Goal: Task Accomplishment & Management: Use online tool/utility

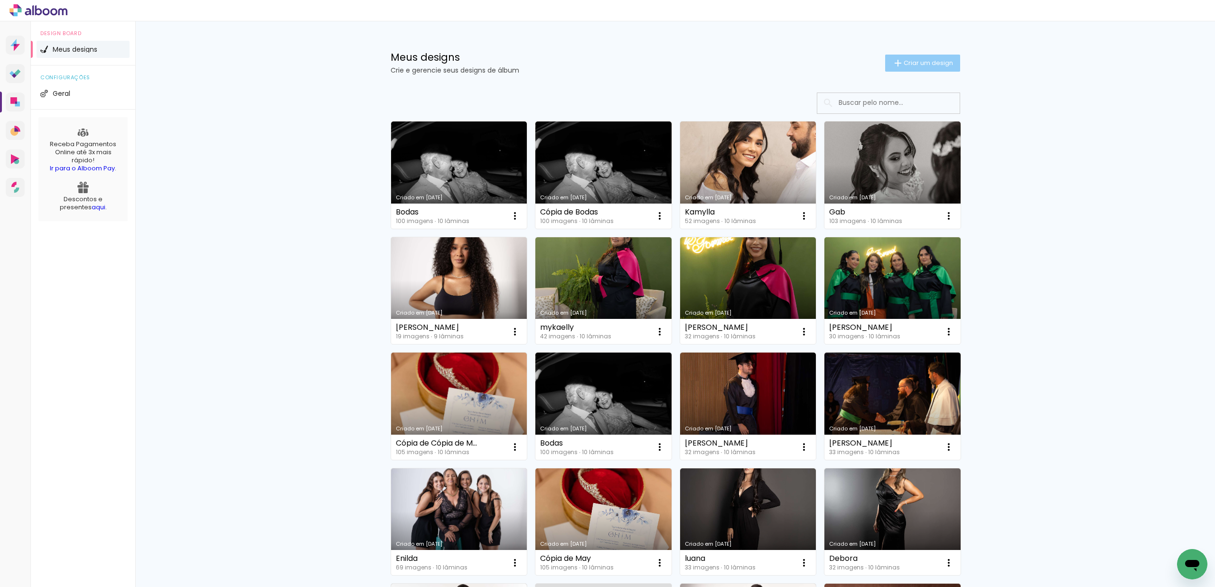
click at [930, 68] on paper-button "Criar um design" at bounding box center [923, 63] width 75 height 17
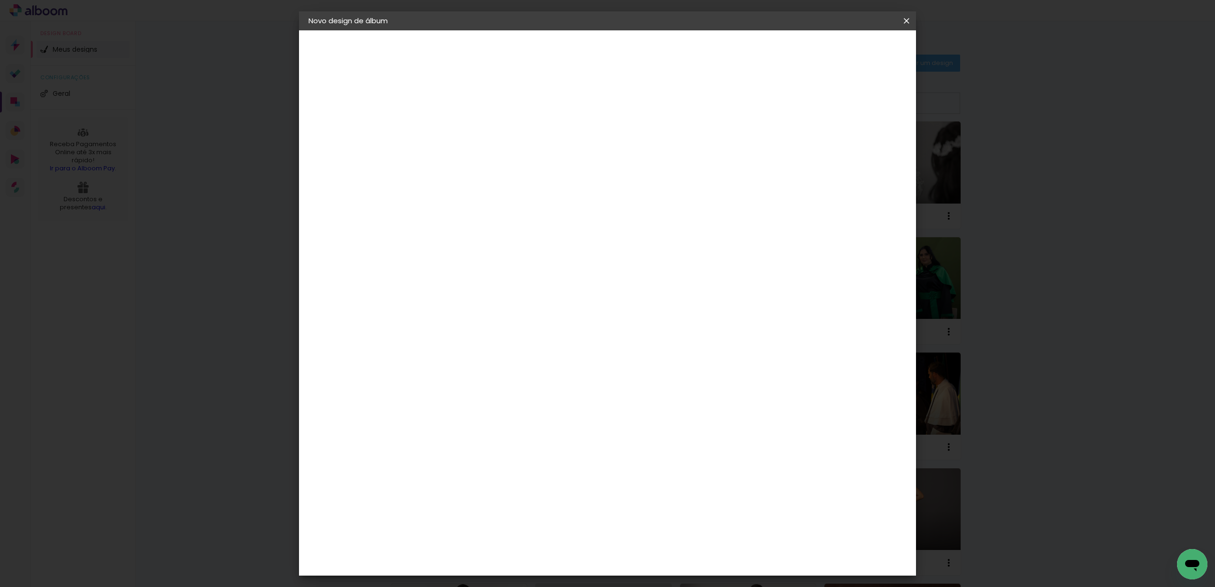
click at [464, 126] on input at bounding box center [464, 127] width 0 height 15
type input "[PERSON_NAME]"
type paper-input "[PERSON_NAME]"
click at [0, 0] on slot "Avançar" at bounding box center [0, 0] width 0 height 0
click at [502, 293] on div "Albumaster" at bounding box center [480, 296] width 44 height 8
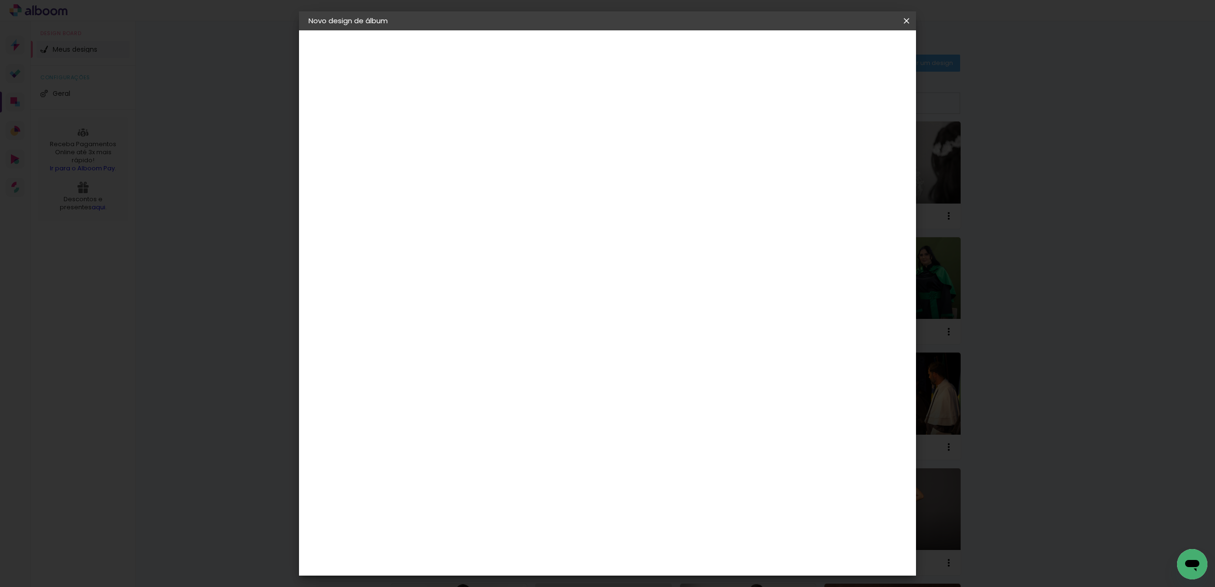
click at [0, 0] on slot "Avançar" at bounding box center [0, 0] width 0 height 0
click at [528, 536] on span "30 × 30" at bounding box center [506, 545] width 44 height 19
click at [619, 47] on paper-button "Avançar" at bounding box center [595, 50] width 47 height 16
click at [848, 49] on span "Iniciar design" at bounding box center [825, 50] width 43 height 7
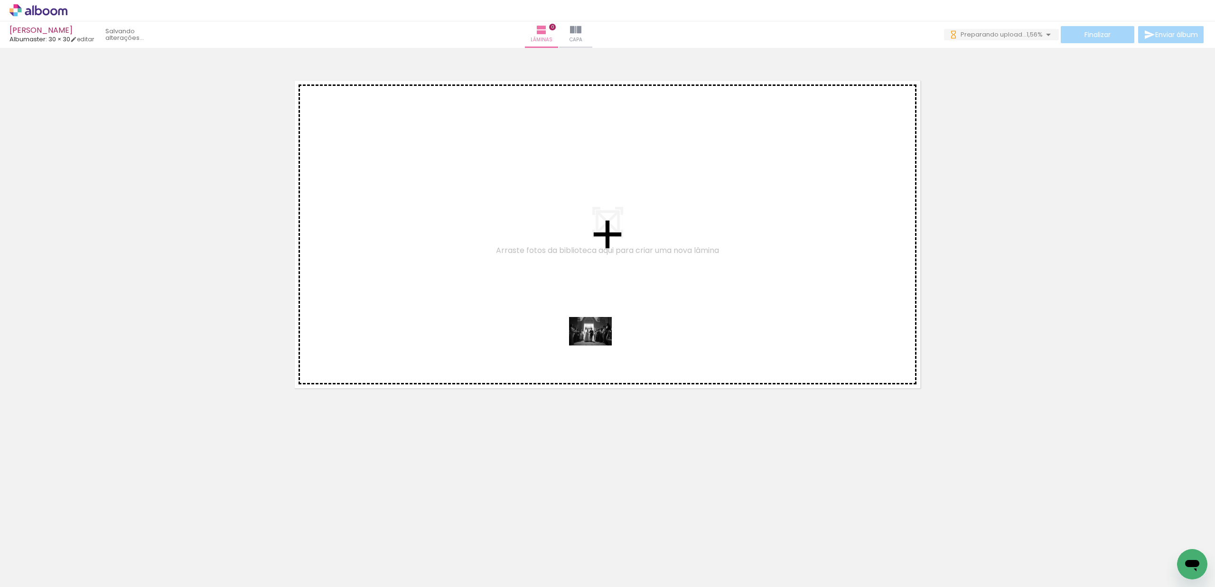
drag, startPoint x: 579, startPoint y: 561, endPoint x: 598, endPoint y: 346, distance: 216.4
click at [598, 346] on quentale-workspace at bounding box center [607, 293] width 1215 height 587
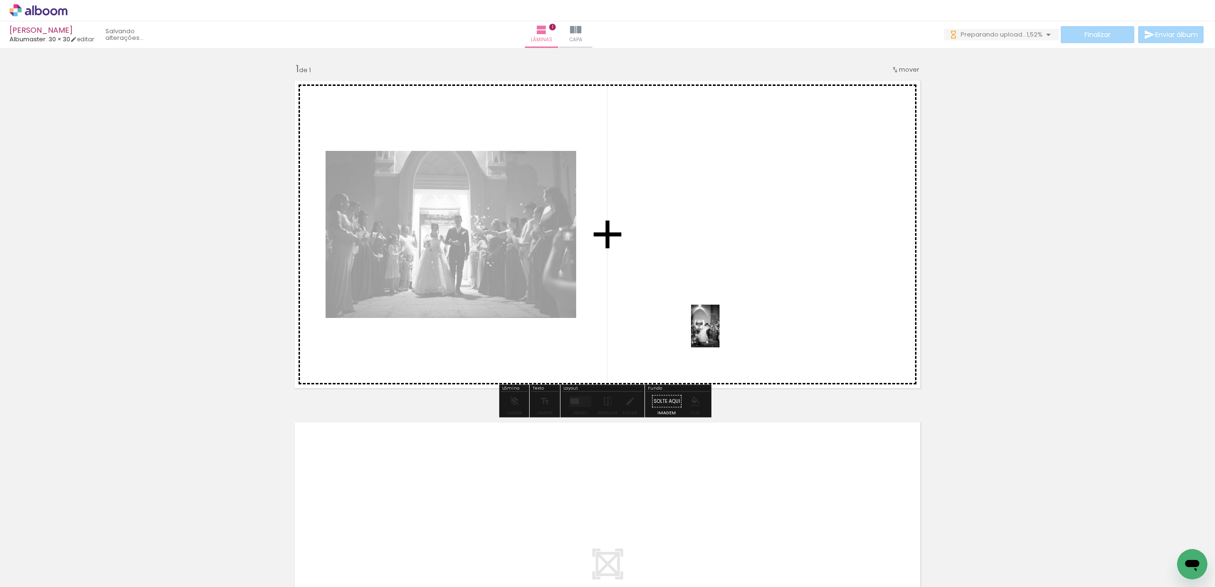
drag, startPoint x: 676, startPoint y: 556, endPoint x: 720, endPoint y: 333, distance: 227.1
click at [720, 333] on quentale-workspace at bounding box center [607, 293] width 1215 height 587
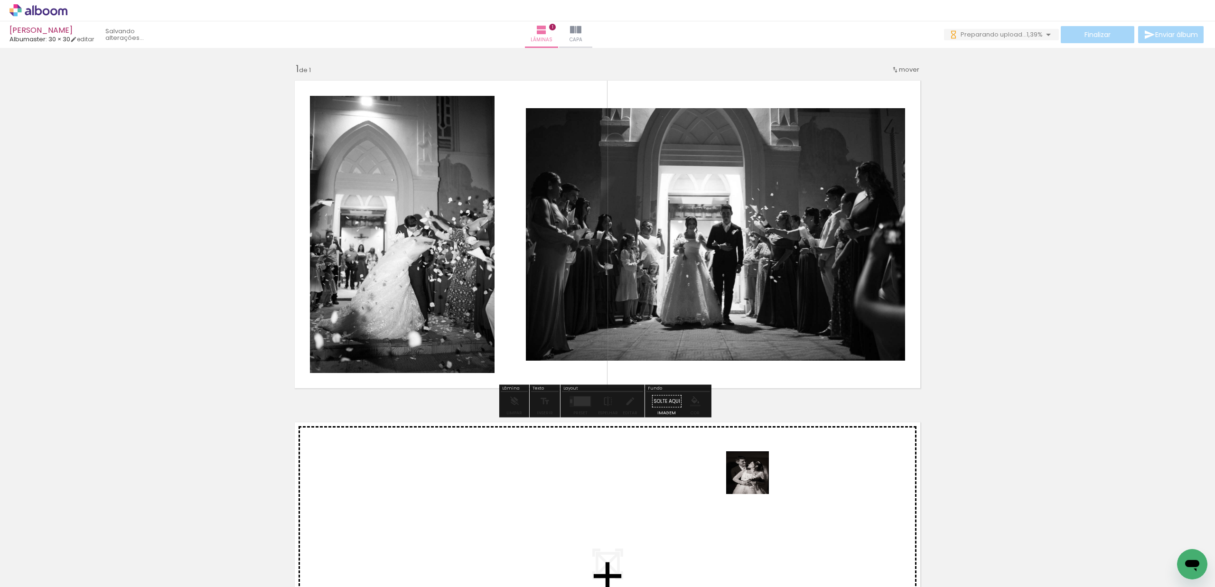
drag, startPoint x: 729, startPoint y: 557, endPoint x: 782, endPoint y: 347, distance: 216.4
click at [782, 347] on quentale-workspace at bounding box center [607, 293] width 1215 height 587
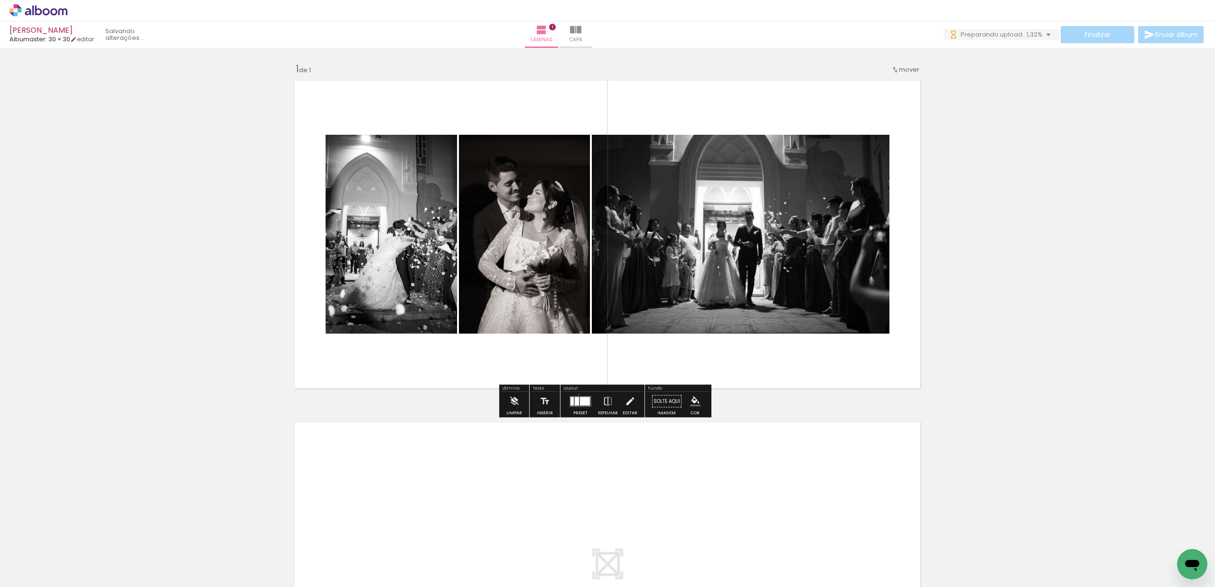
click at [577, 395] on div at bounding box center [581, 401] width 26 height 19
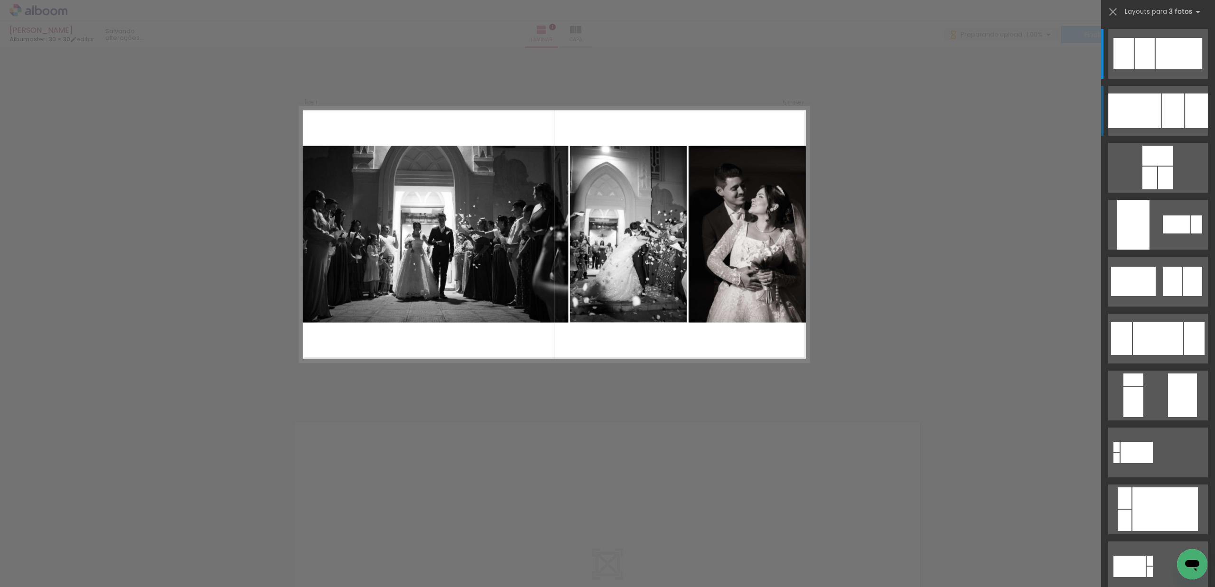
click at [1162, 127] on div at bounding box center [1173, 111] width 22 height 35
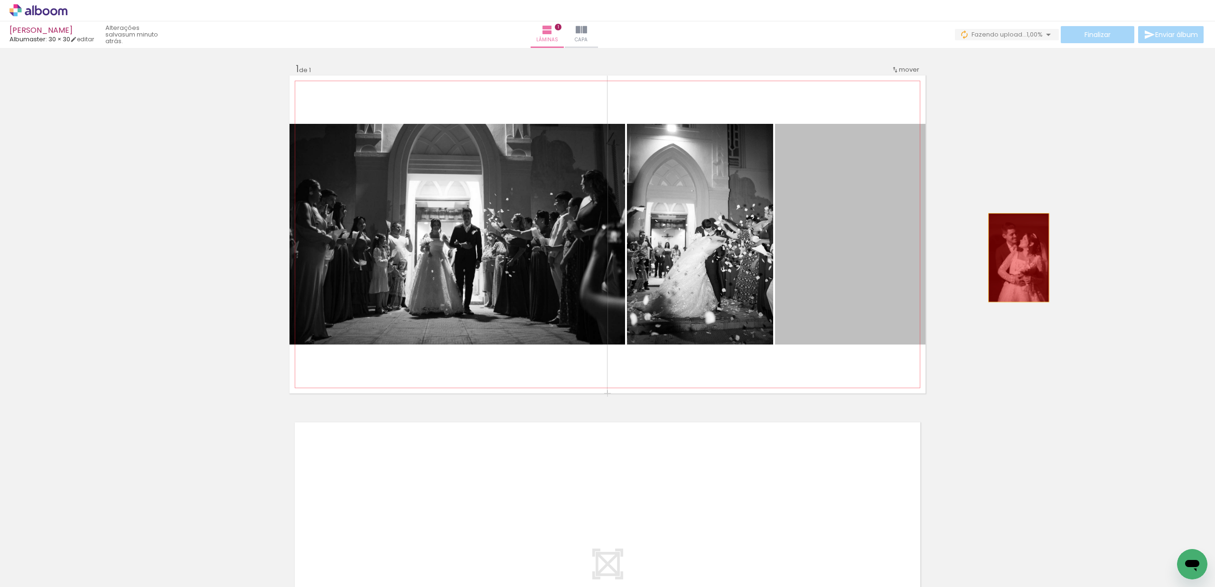
drag, startPoint x: 917, startPoint y: 250, endPoint x: 1075, endPoint y: 264, distance: 158.7
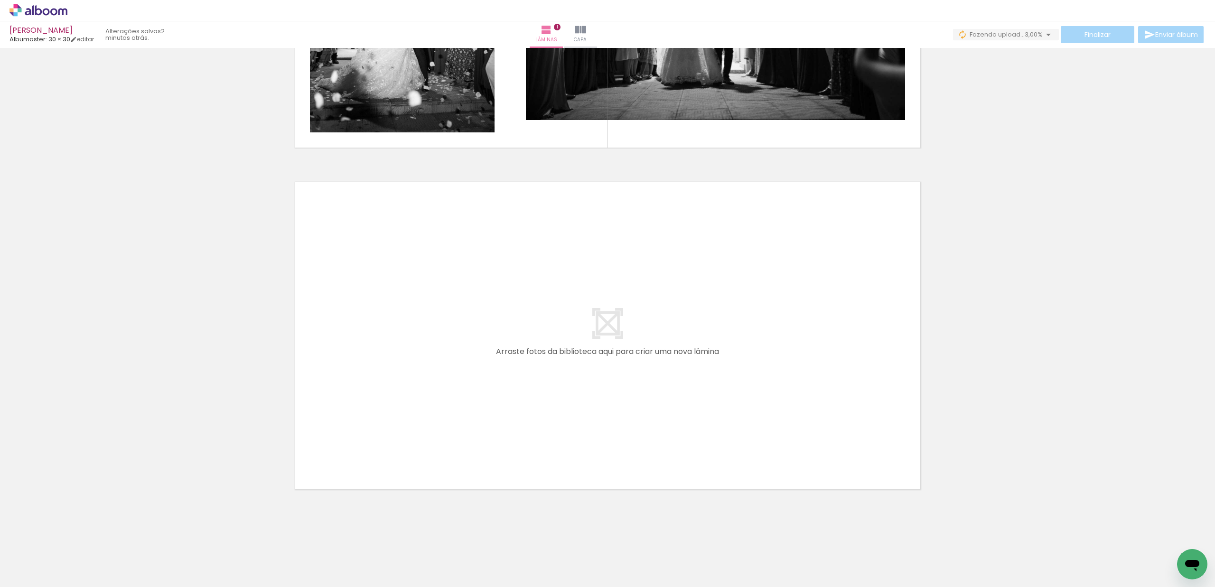
scroll to position [0, 3463]
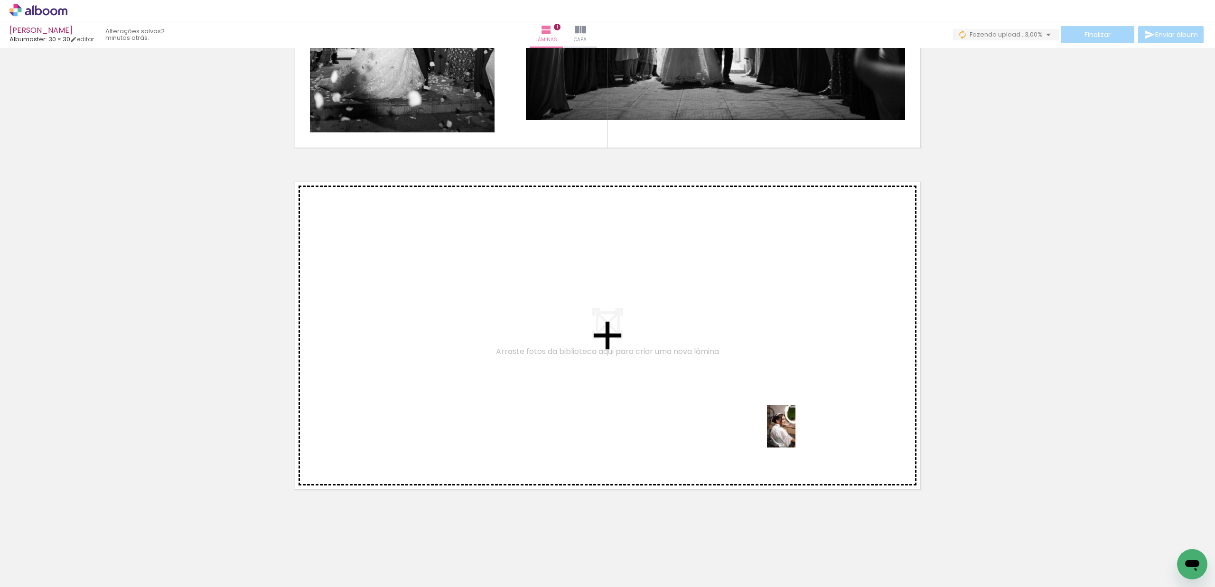
drag, startPoint x: 837, startPoint y: 553, endPoint x: 796, endPoint y: 433, distance: 126.4
click at [796, 433] on quentale-workspace at bounding box center [607, 293] width 1215 height 587
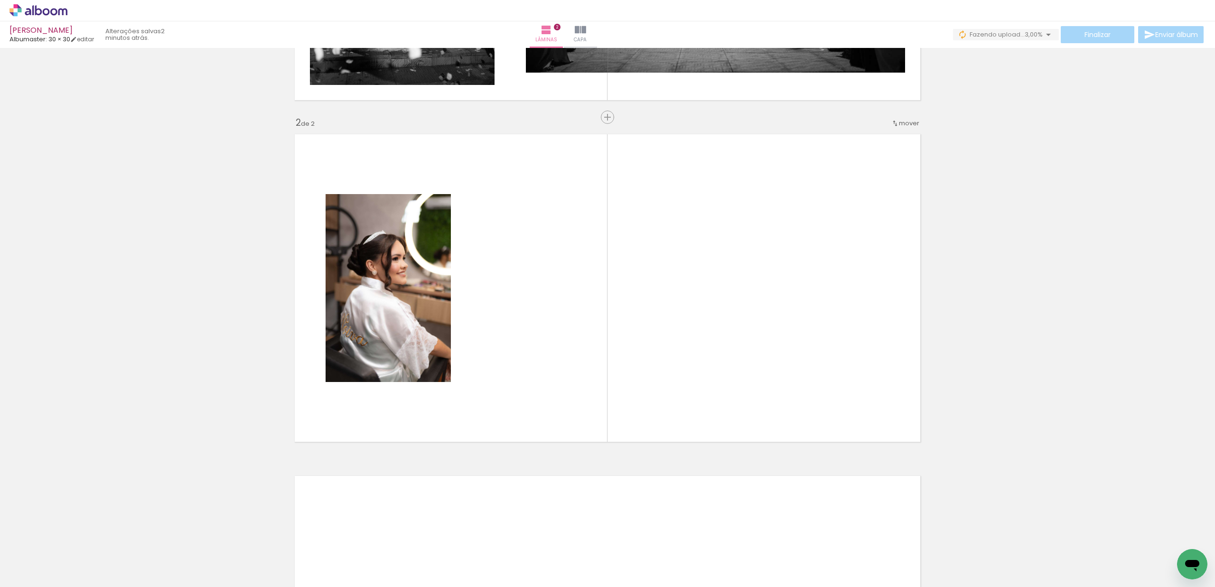
scroll to position [0, 3545]
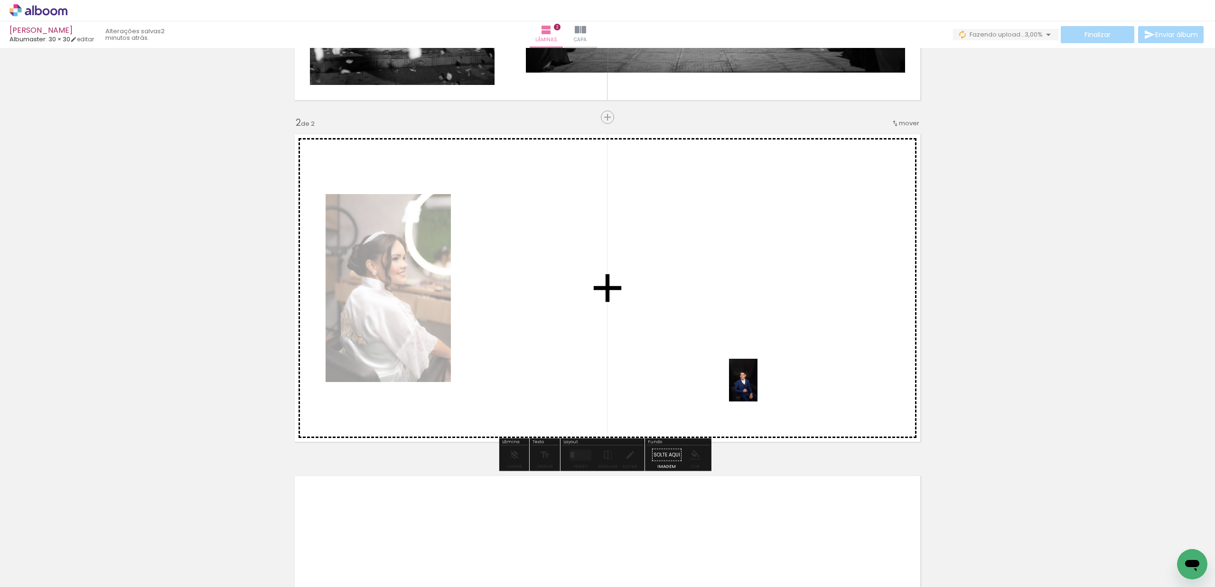
drag, startPoint x: 818, startPoint y: 561, endPoint x: 758, endPoint y: 387, distance: 183.3
click at [758, 387] on quentale-workspace at bounding box center [607, 293] width 1215 height 587
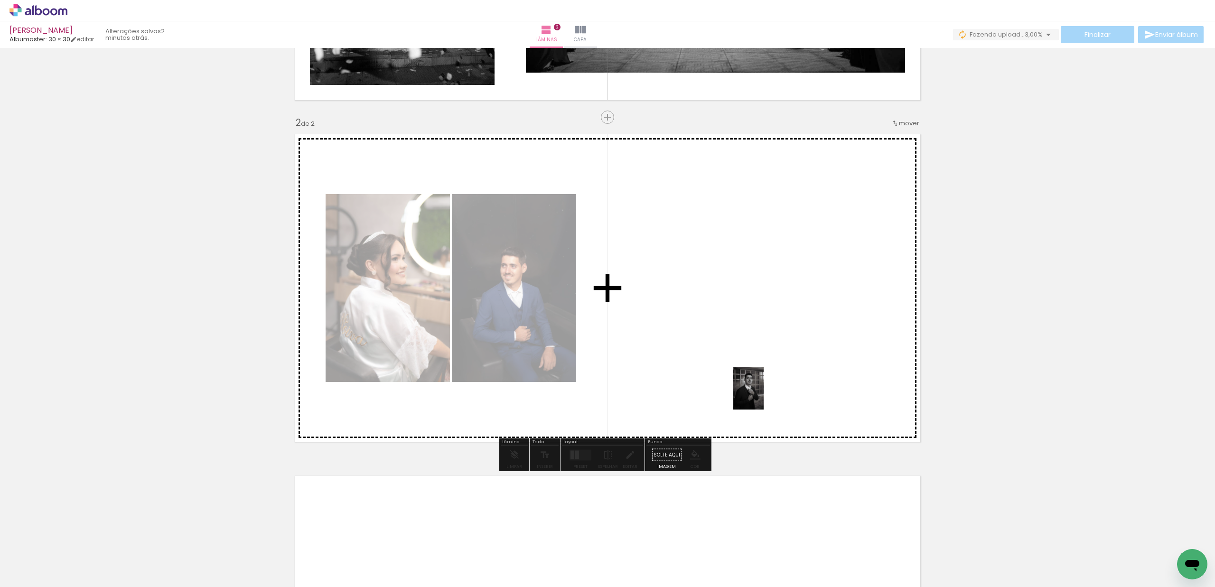
drag, startPoint x: 858, startPoint y: 560, endPoint x: 773, endPoint y: 422, distance: 162.5
click at [762, 396] on quentale-workspace at bounding box center [607, 293] width 1215 height 587
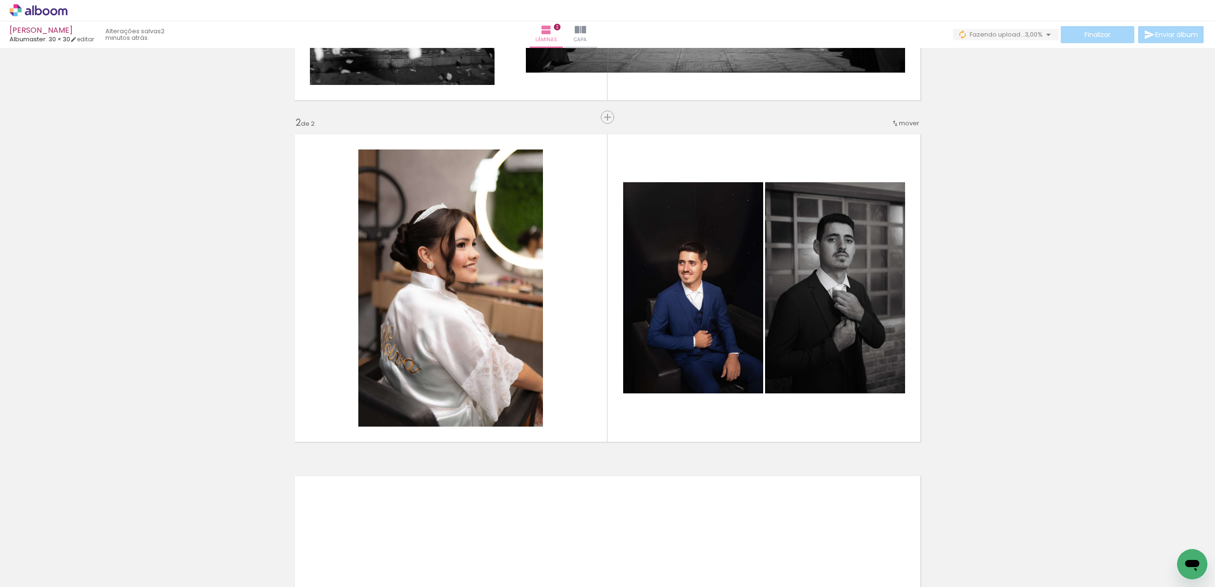
scroll to position [0, 4183]
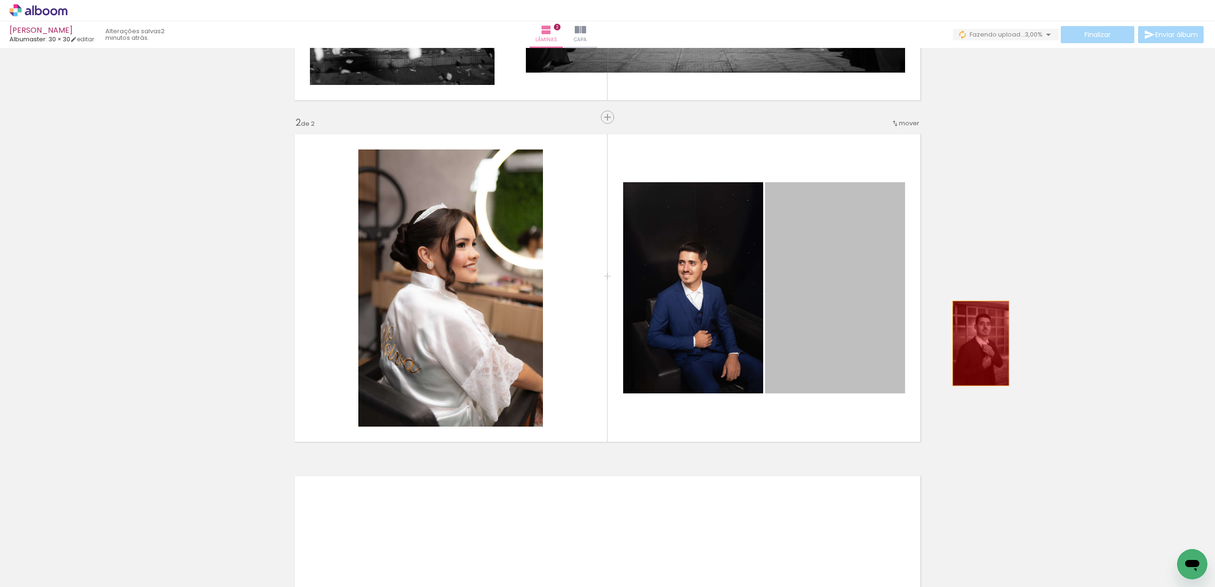
drag, startPoint x: 860, startPoint y: 343, endPoint x: 1014, endPoint y: 330, distance: 154.4
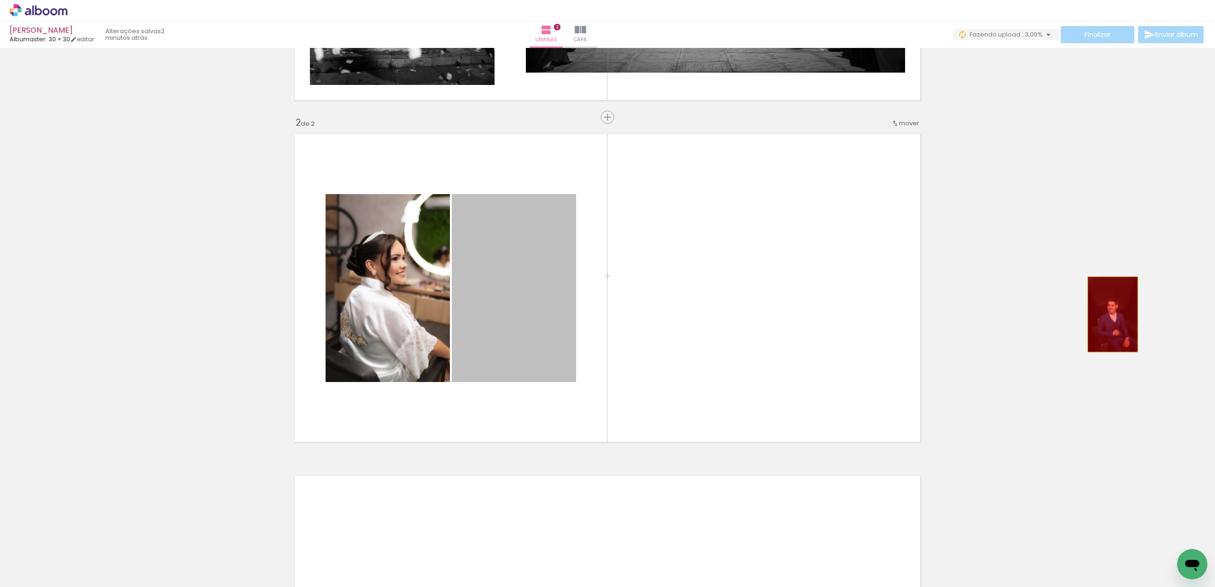
drag, startPoint x: 512, startPoint y: 318, endPoint x: 1078, endPoint y: 326, distance: 566.5
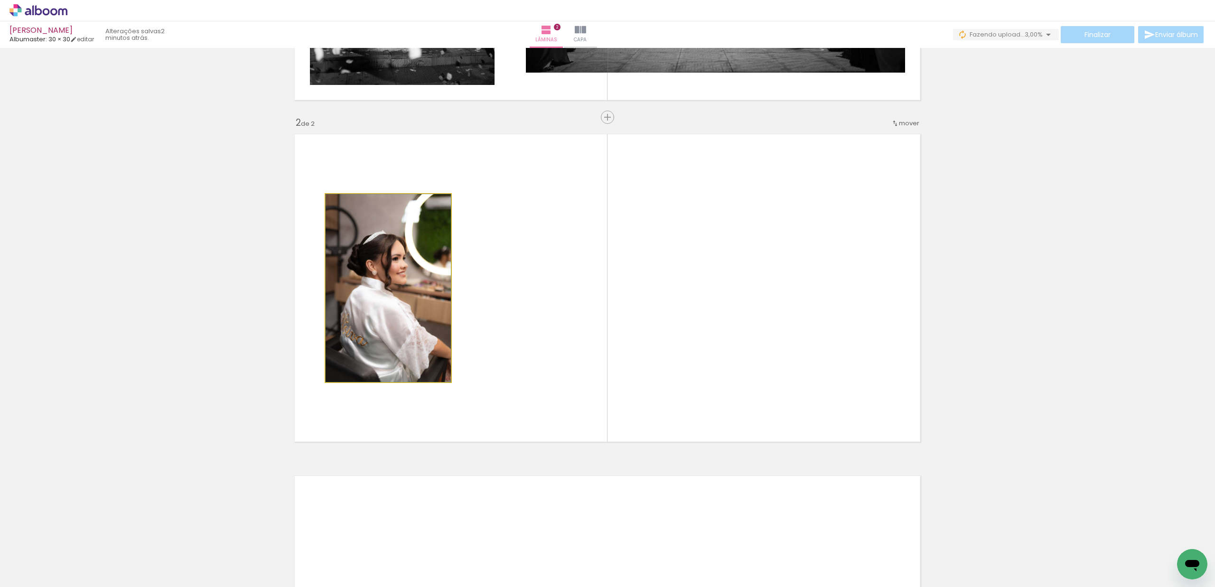
drag, startPoint x: 375, startPoint y: 311, endPoint x: 63, endPoint y: 349, distance: 314.7
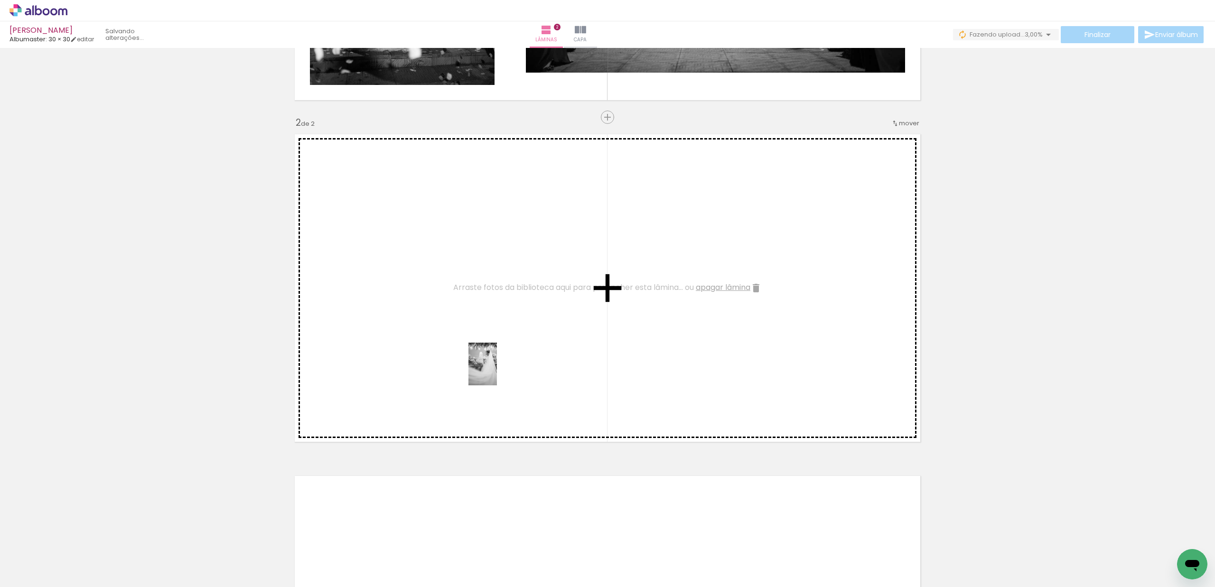
drag, startPoint x: 534, startPoint y: 551, endPoint x: 507, endPoint y: 528, distance: 35.3
click at [497, 374] on quentale-workspace at bounding box center [607, 293] width 1215 height 587
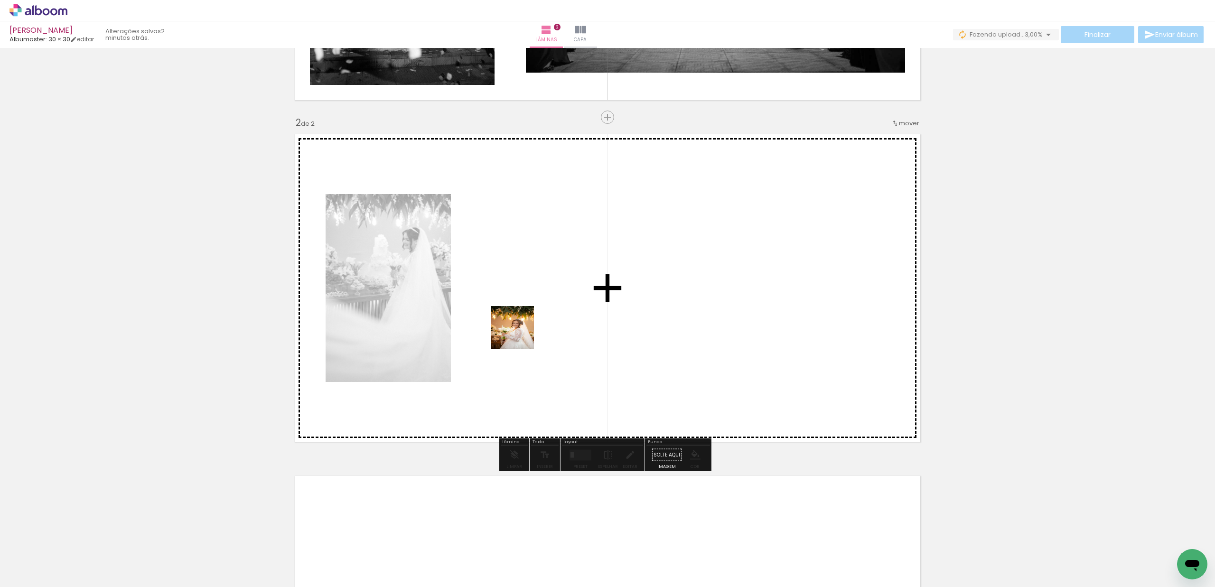
drag, startPoint x: 491, startPoint y: 547, endPoint x: 486, endPoint y: 525, distance: 22.5
click at [520, 359] on quentale-workspace at bounding box center [607, 293] width 1215 height 587
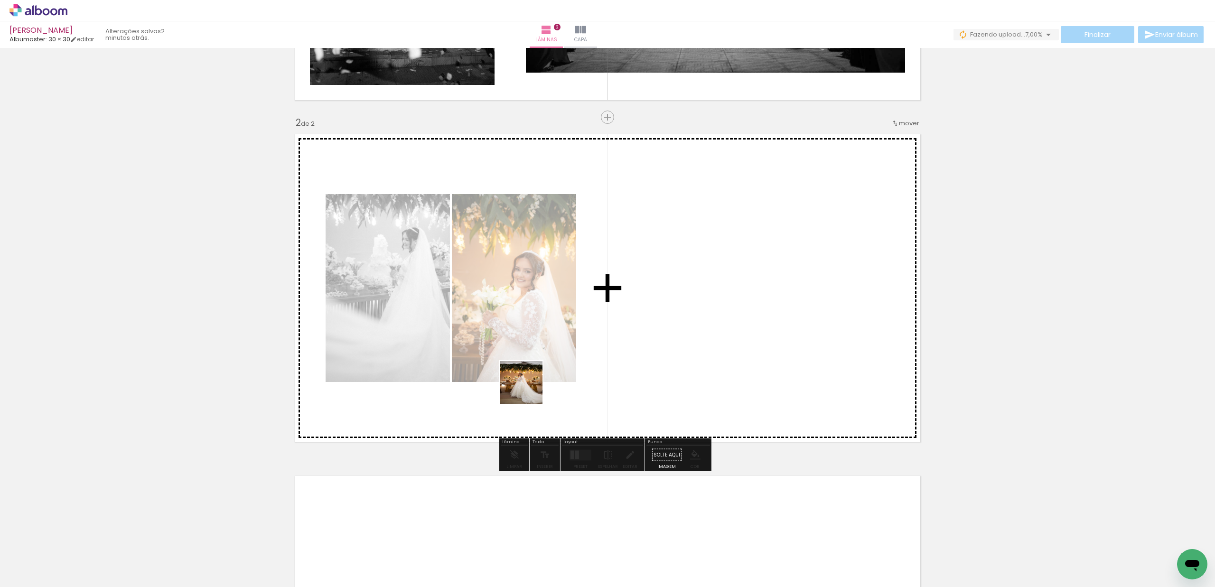
drag, startPoint x: 437, startPoint y: 547, endPoint x: 510, endPoint y: 394, distance: 170.1
click at [563, 313] on quentale-workspace at bounding box center [607, 293] width 1215 height 587
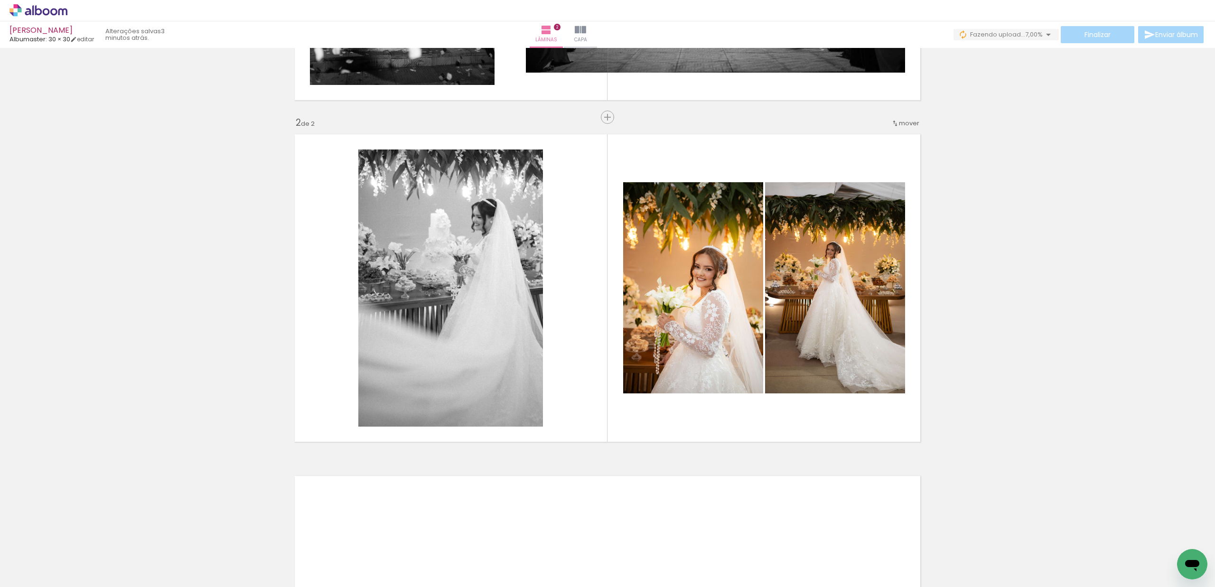
scroll to position [0, 0]
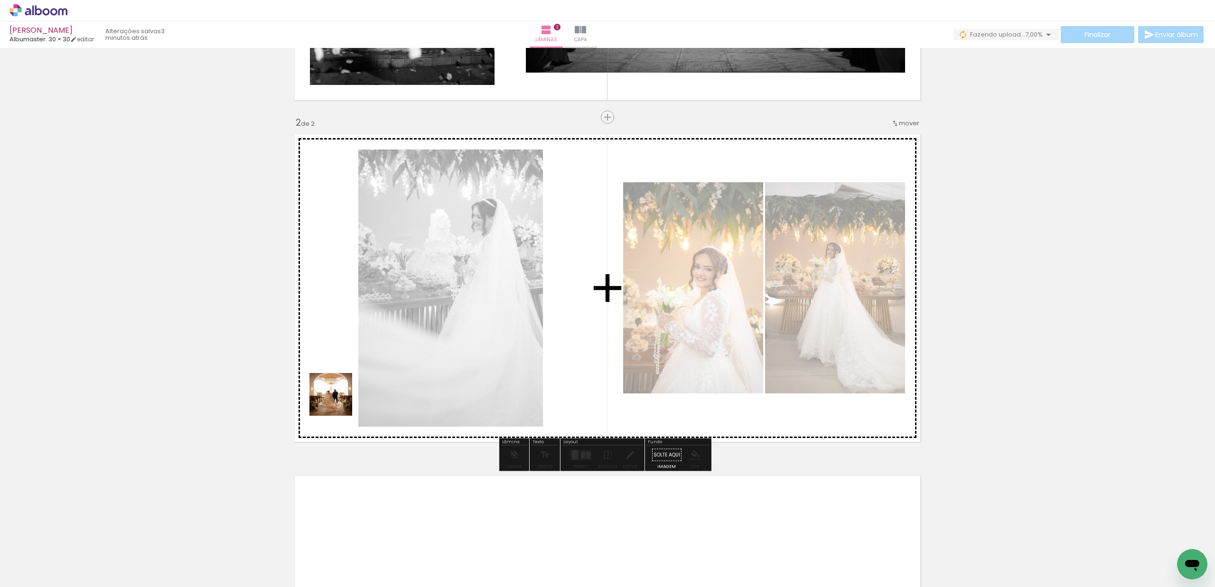
drag, startPoint x: 156, startPoint y: 551, endPoint x: 372, endPoint y: 371, distance: 281.2
click at [372, 371] on quentale-workspace at bounding box center [607, 293] width 1215 height 587
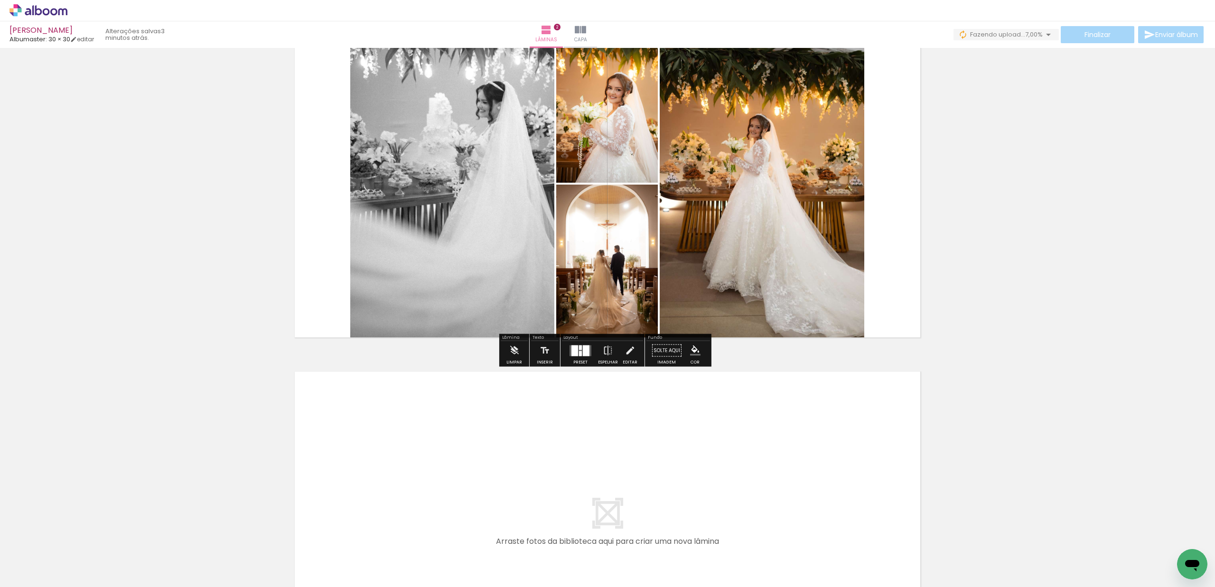
scroll to position [378, 0]
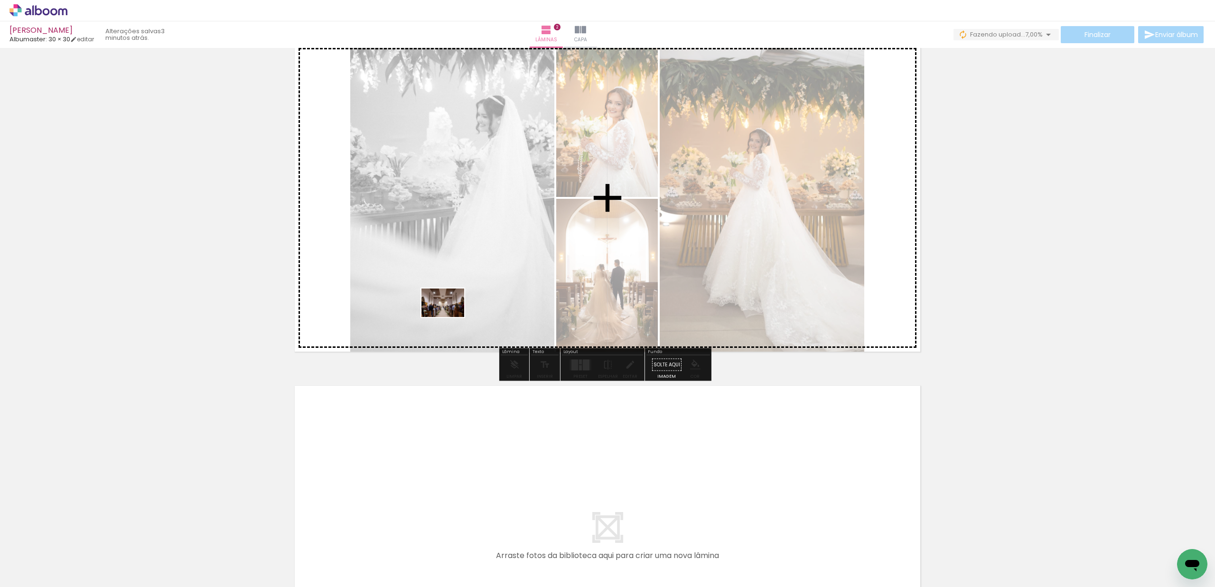
drag, startPoint x: 77, startPoint y: 558, endPoint x: 456, endPoint y: 315, distance: 449.8
click at [451, 317] on quentale-workspace at bounding box center [607, 293] width 1215 height 587
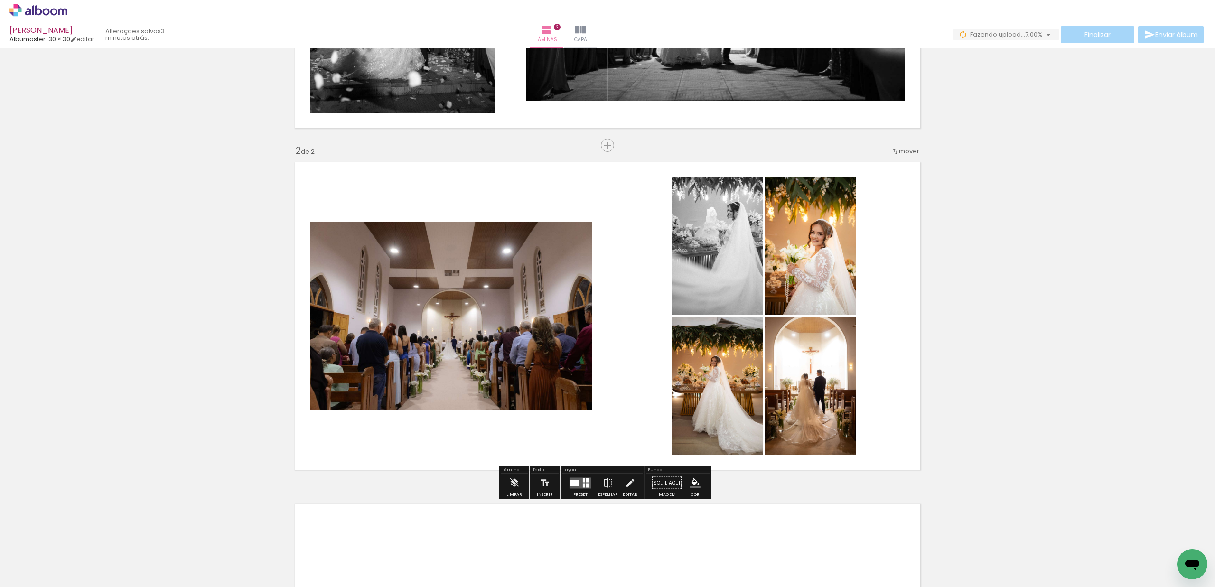
scroll to position [250, 0]
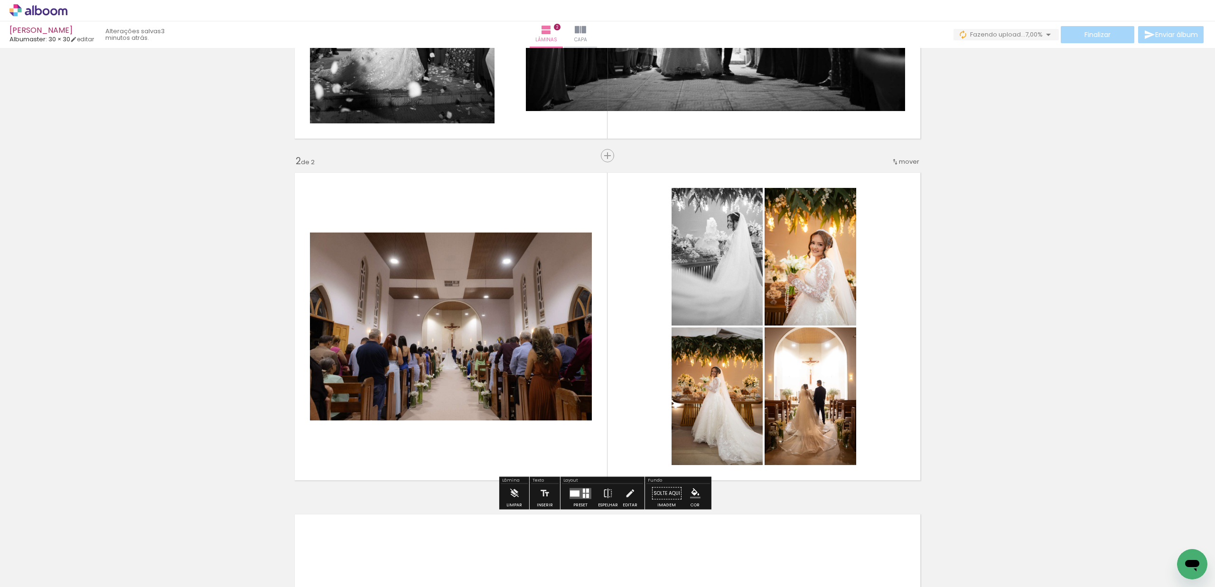
click at [583, 490] on div at bounding box center [584, 491] width 2 height 4
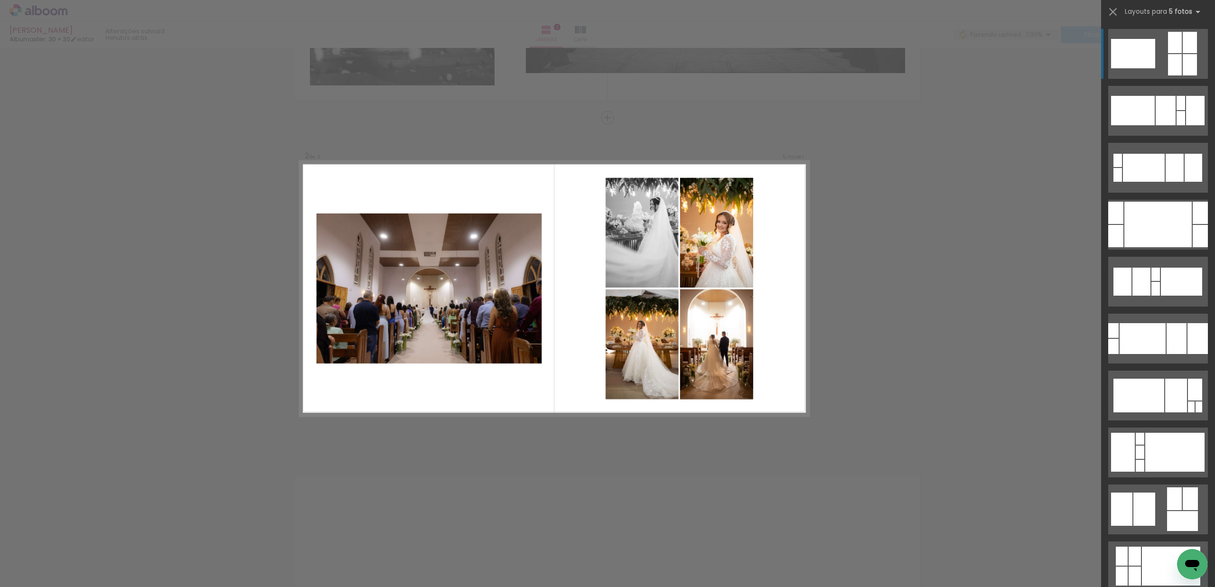
scroll to position [288, 0]
click at [1158, 54] on quentale-layouter at bounding box center [1159, 54] width 100 height 50
click at [1150, 69] on quentale-layouter at bounding box center [1159, 54] width 100 height 50
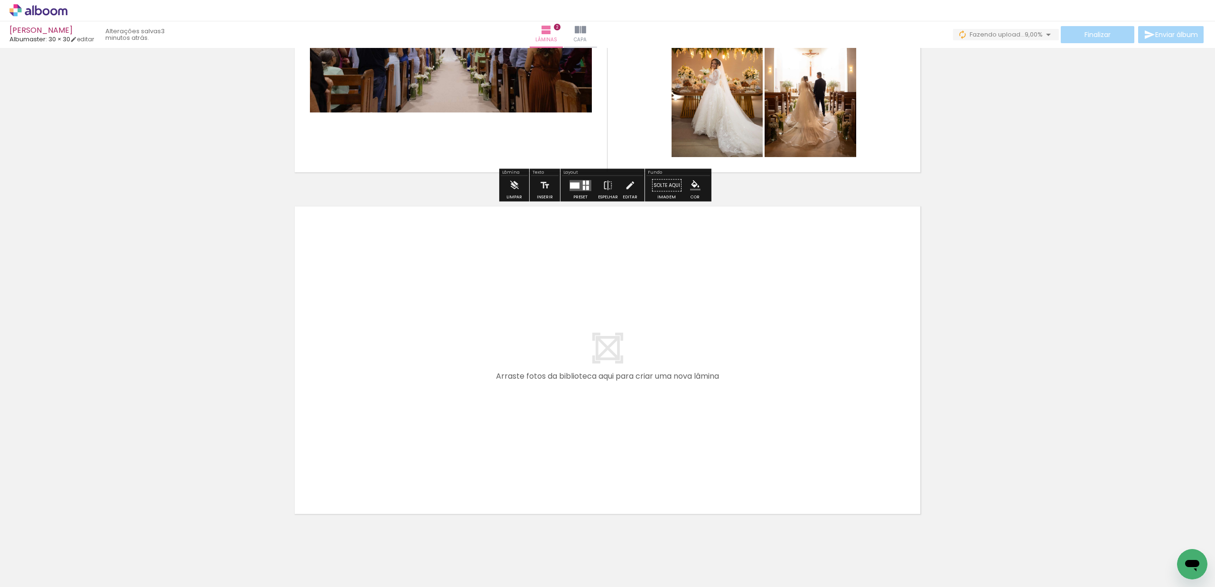
scroll to position [583, 0]
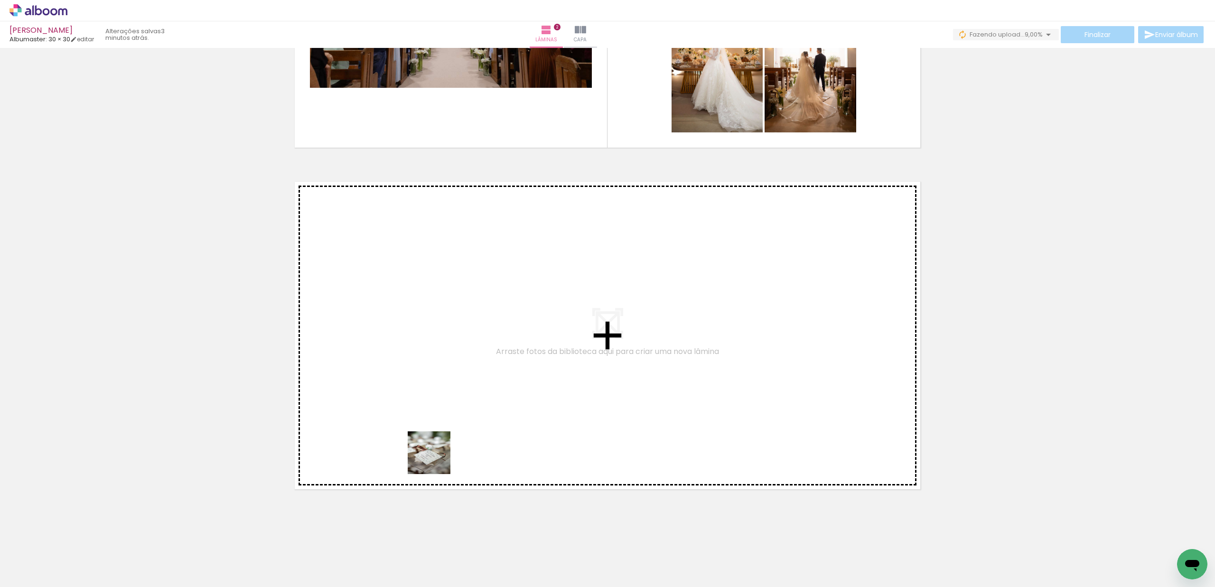
drag, startPoint x: 418, startPoint y: 542, endPoint x: 414, endPoint y: 505, distance: 37.8
click at [454, 391] on quentale-workspace at bounding box center [607, 293] width 1215 height 587
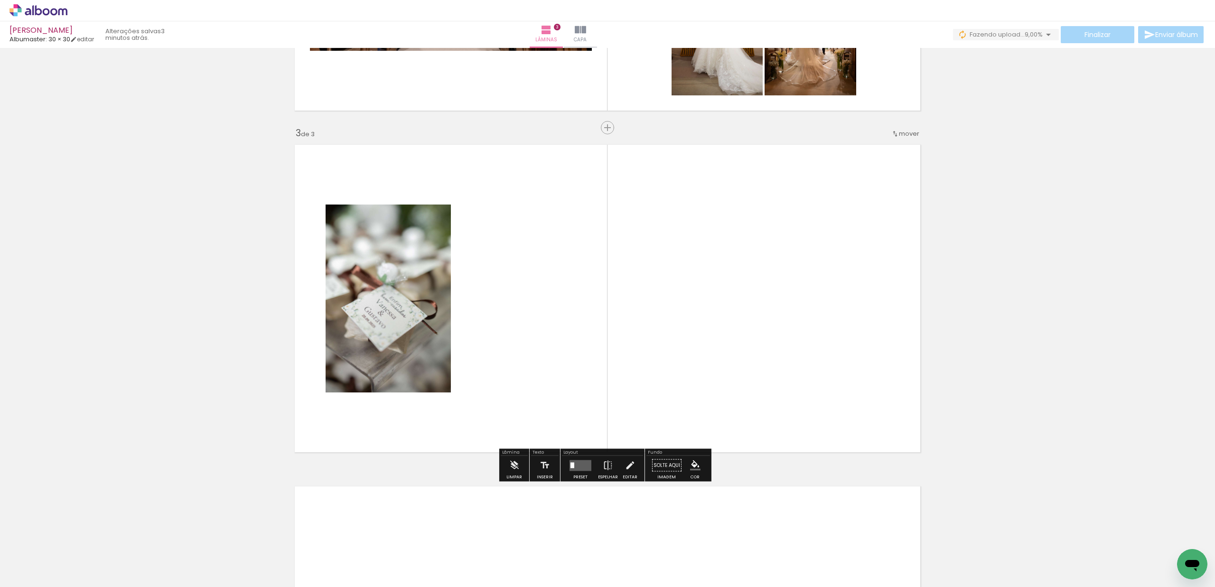
scroll to position [630, 0]
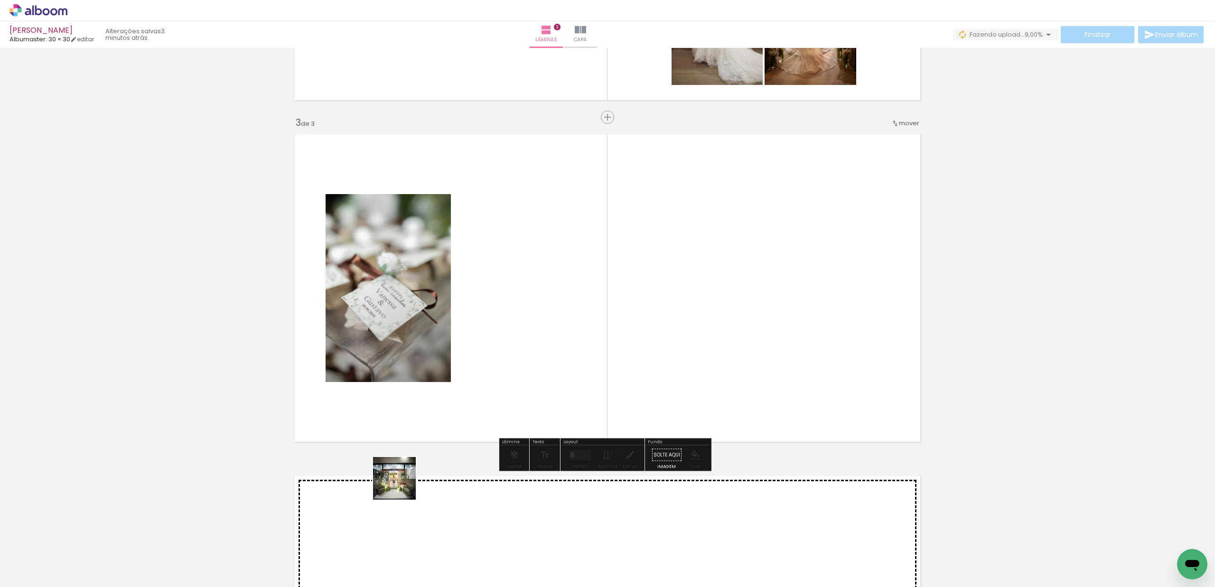
drag, startPoint x: 368, startPoint y: 553, endPoint x: 459, endPoint y: 484, distance: 113.2
click at [453, 370] on quentale-workspace at bounding box center [607, 293] width 1215 height 587
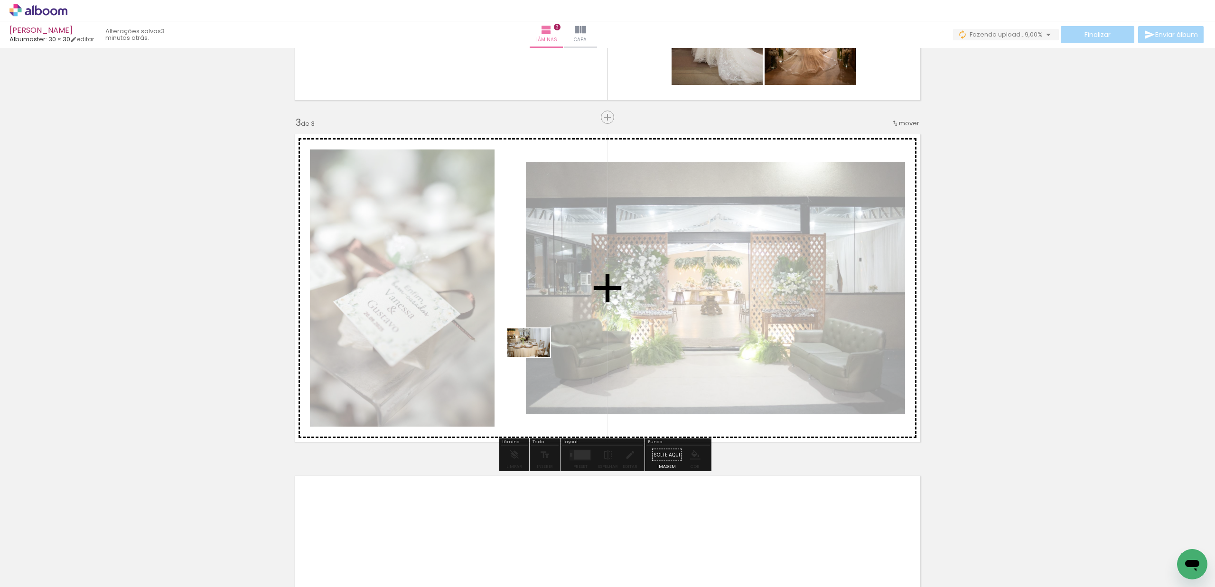
drag, startPoint x: 478, startPoint y: 552, endPoint x: 548, endPoint y: 489, distance: 94.1
click at [536, 365] on quentale-workspace at bounding box center [607, 293] width 1215 height 587
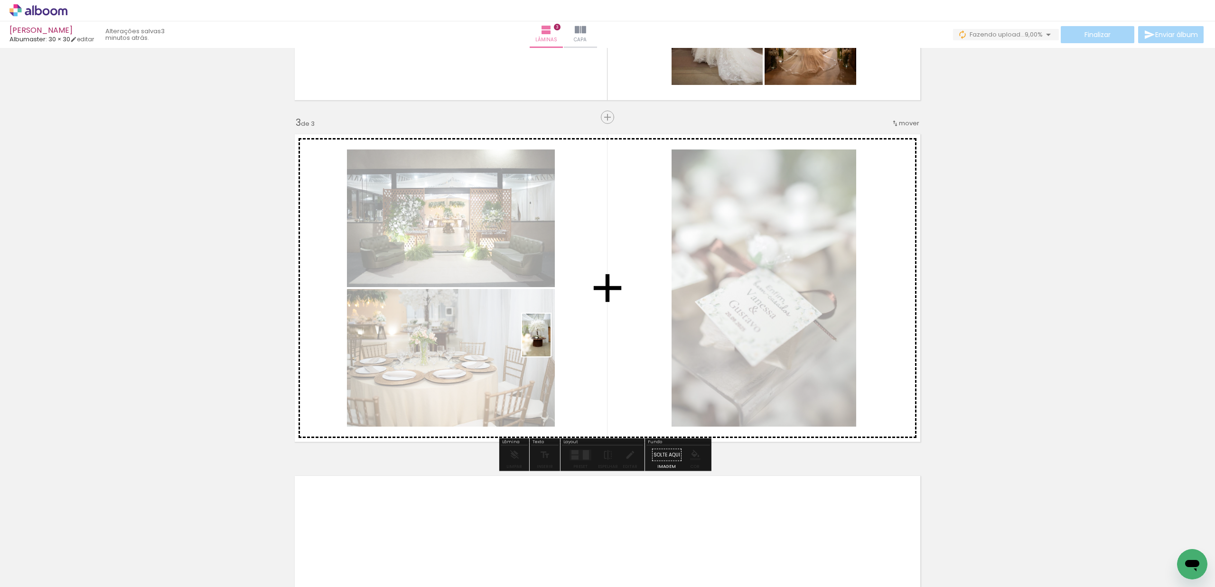
drag, startPoint x: 581, startPoint y: 566, endPoint x: 627, endPoint y: 461, distance: 115.0
click at [551, 349] on quentale-workspace at bounding box center [607, 293] width 1215 height 587
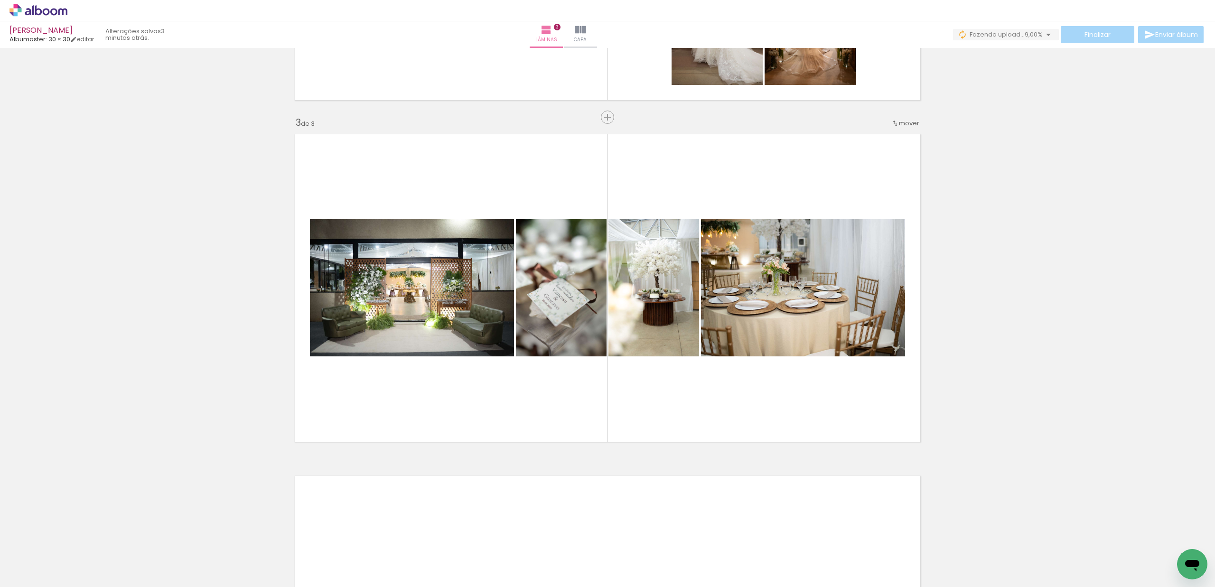
scroll to position [0, 2047]
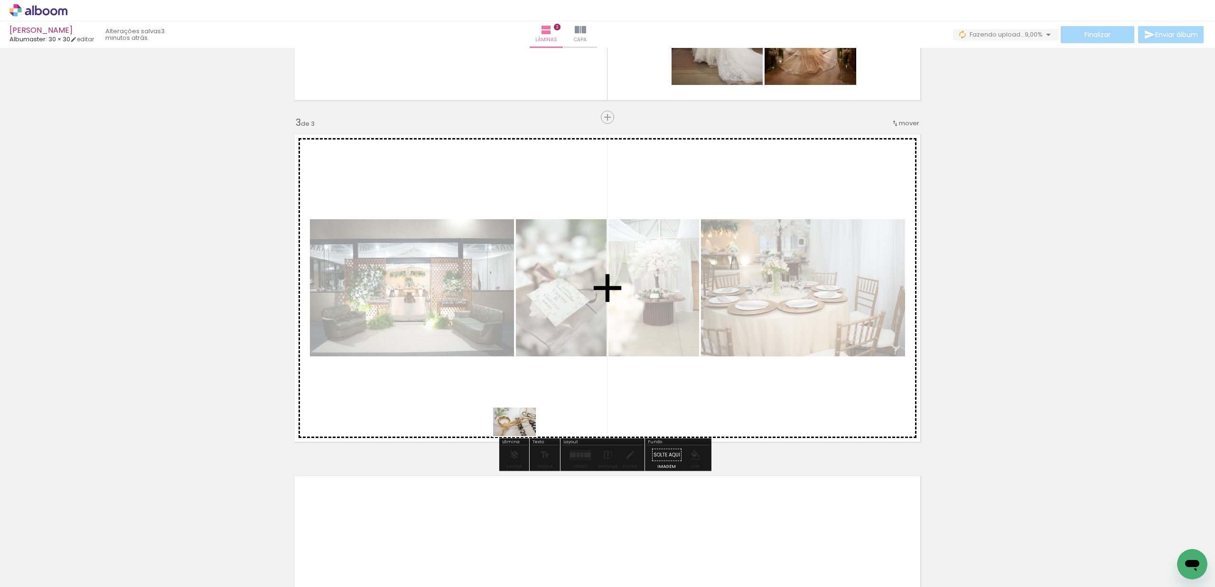
drag, startPoint x: 509, startPoint y: 557, endPoint x: 541, endPoint y: 510, distance: 57.3
click at [522, 437] on quentale-workspace at bounding box center [607, 293] width 1215 height 587
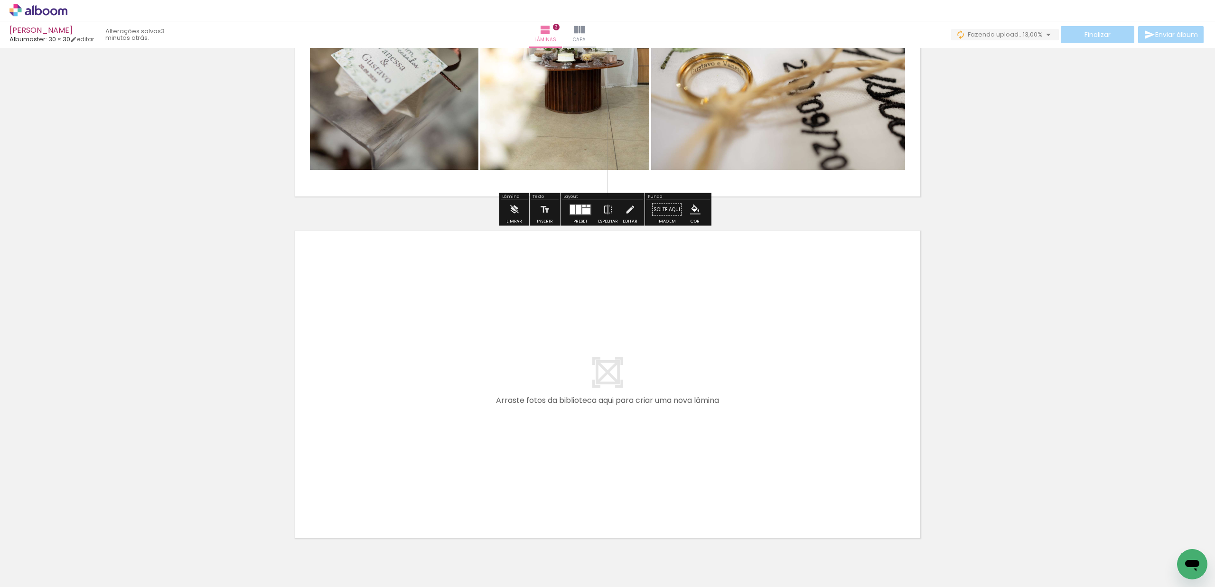
scroll to position [895, 0]
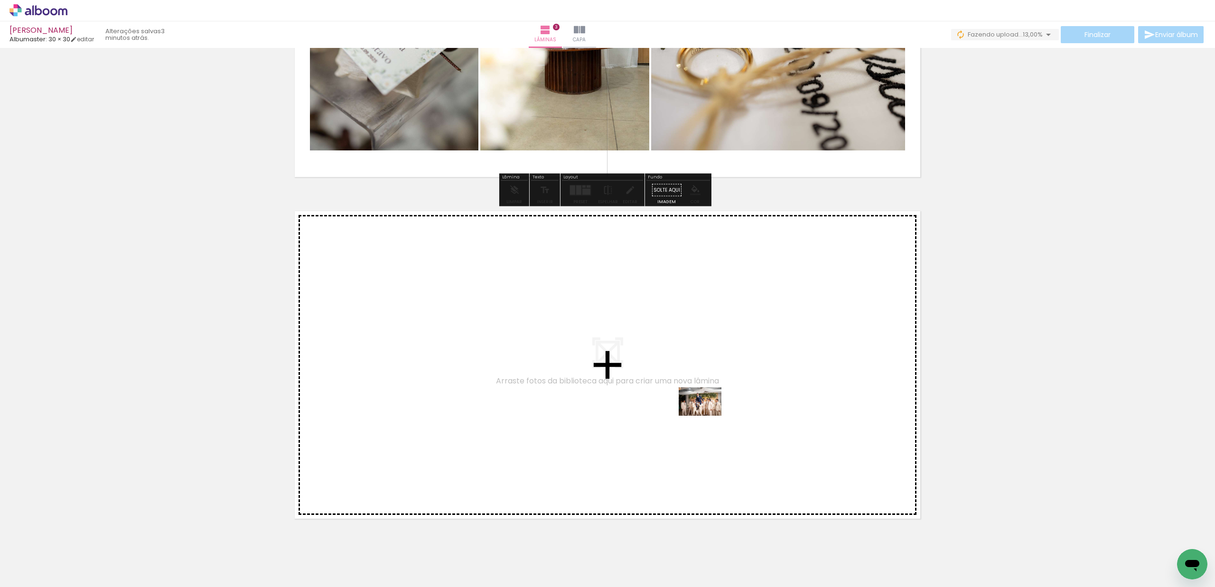
drag, startPoint x: 726, startPoint y: 552, endPoint x: 706, endPoint y: 417, distance: 136.2
click at [706, 417] on quentale-workspace at bounding box center [607, 293] width 1215 height 587
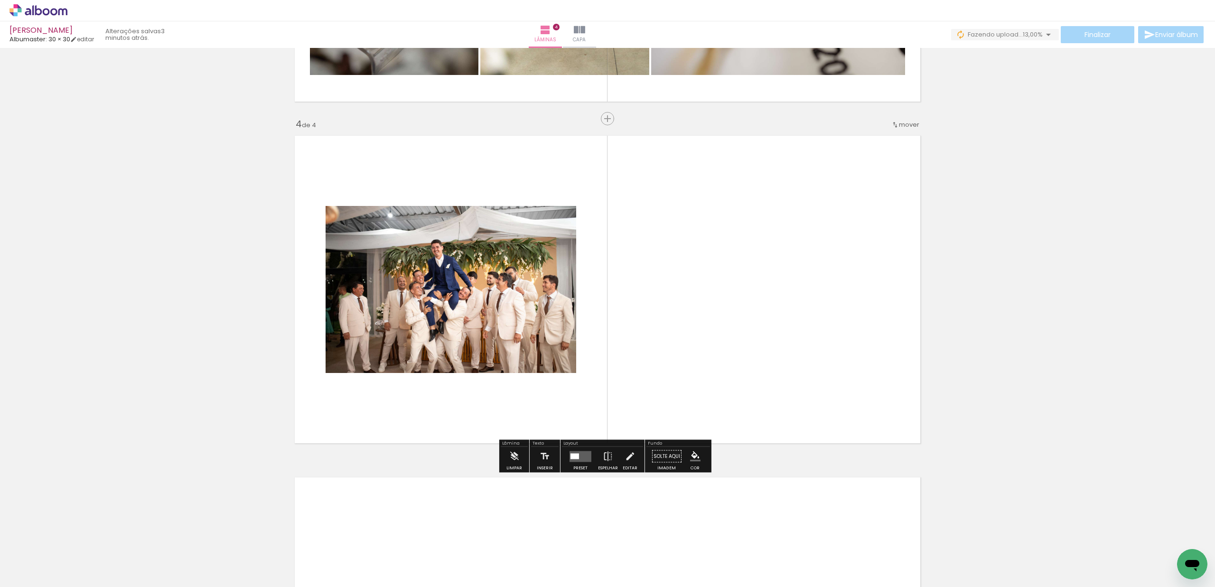
scroll to position [972, 0]
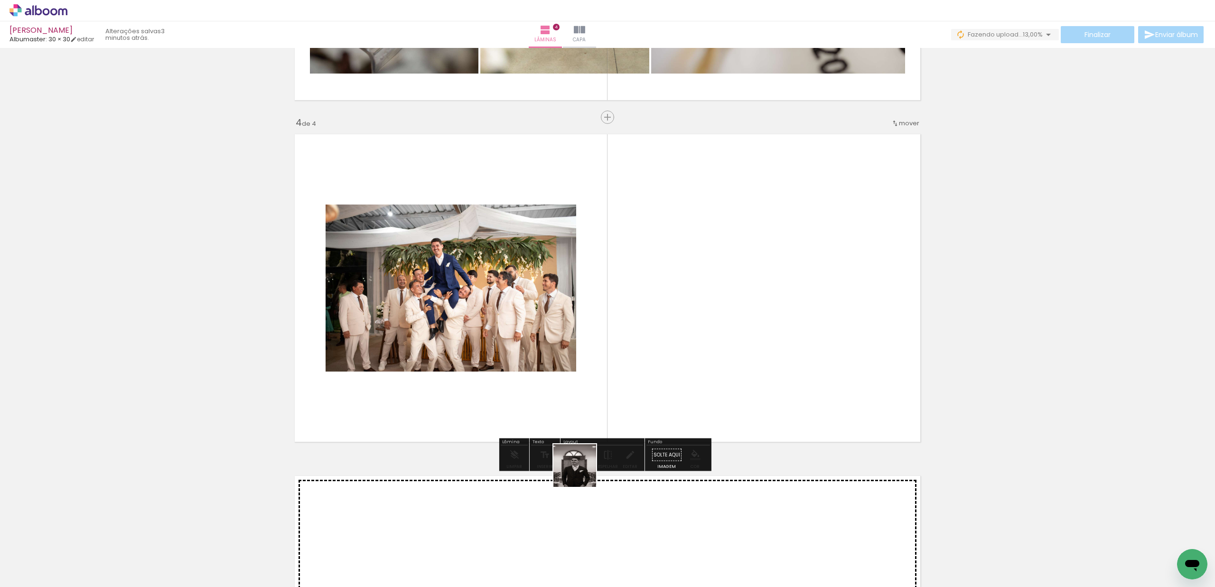
drag, startPoint x: 542, startPoint y: 556, endPoint x: 524, endPoint y: 531, distance: 30.5
click at [619, 392] on quentale-workspace at bounding box center [607, 293] width 1215 height 587
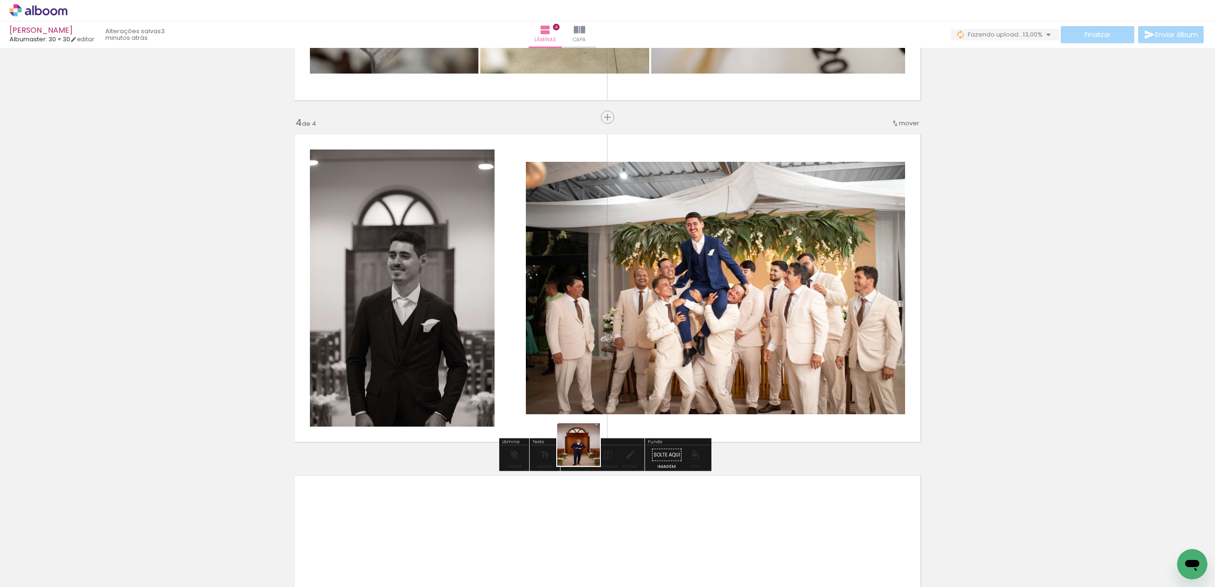
drag, startPoint x: 509, startPoint y: 560, endPoint x: 704, endPoint y: 500, distance: 203.7
click at [637, 384] on quentale-workspace at bounding box center [607, 293] width 1215 height 587
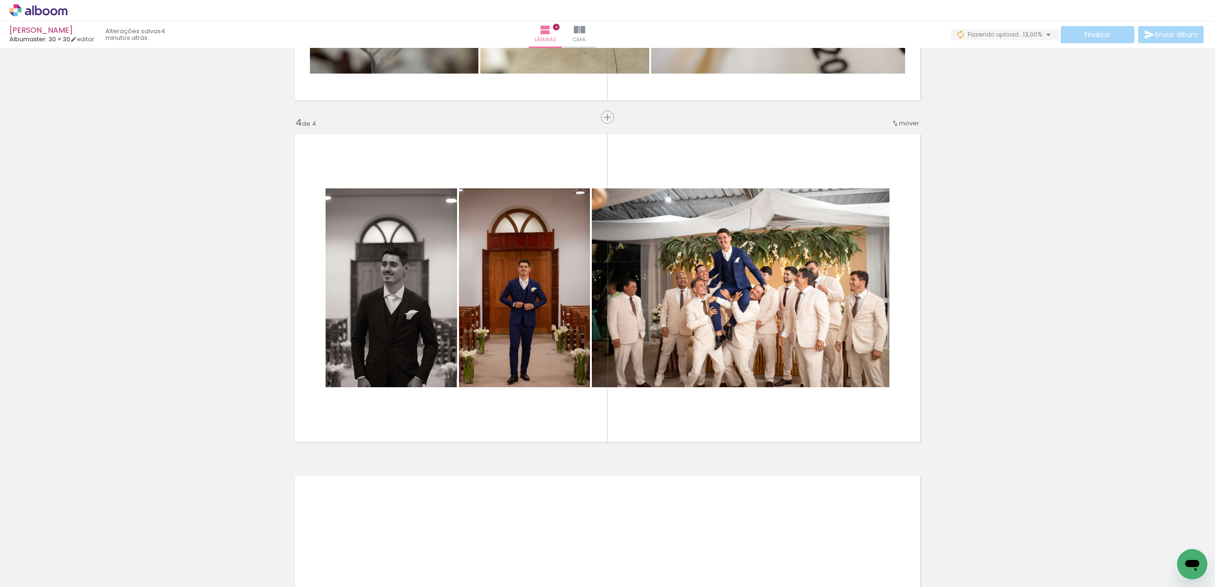
scroll to position [0, 3499]
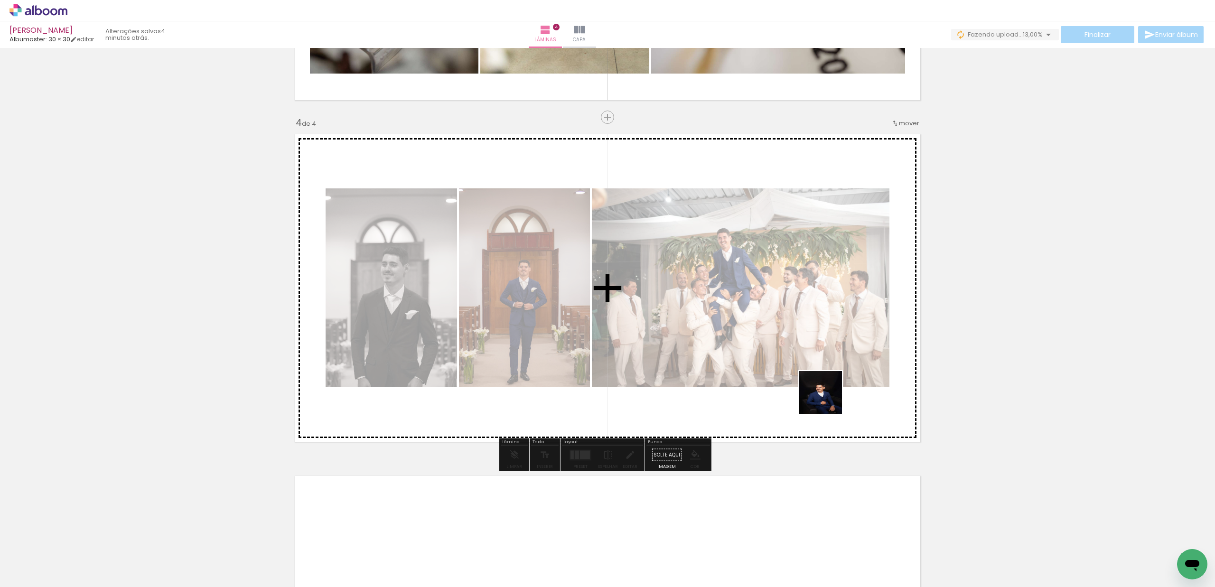
drag, startPoint x: 857, startPoint y: 556, endPoint x: 909, endPoint y: 531, distance: 58.2
click at [831, 403] on quentale-workspace at bounding box center [607, 293] width 1215 height 587
